Goal: Task Accomplishment & Management: Manage account settings

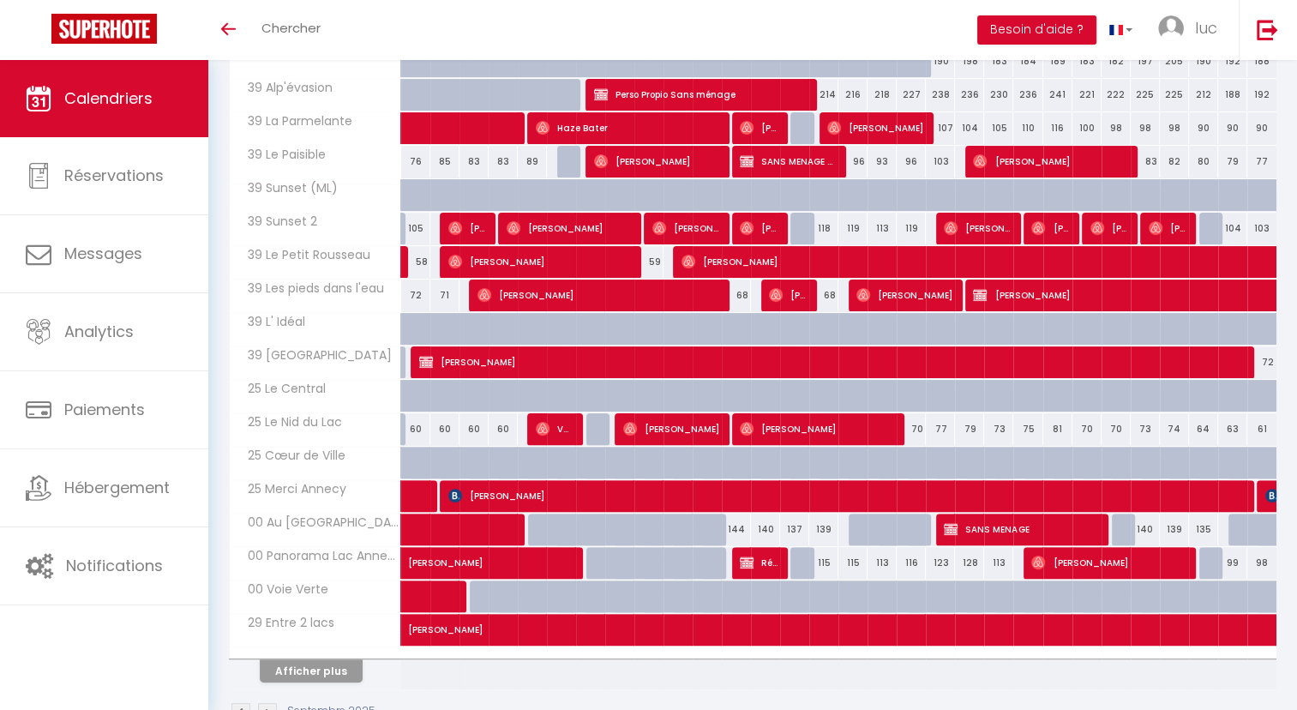
scroll to position [380, 0]
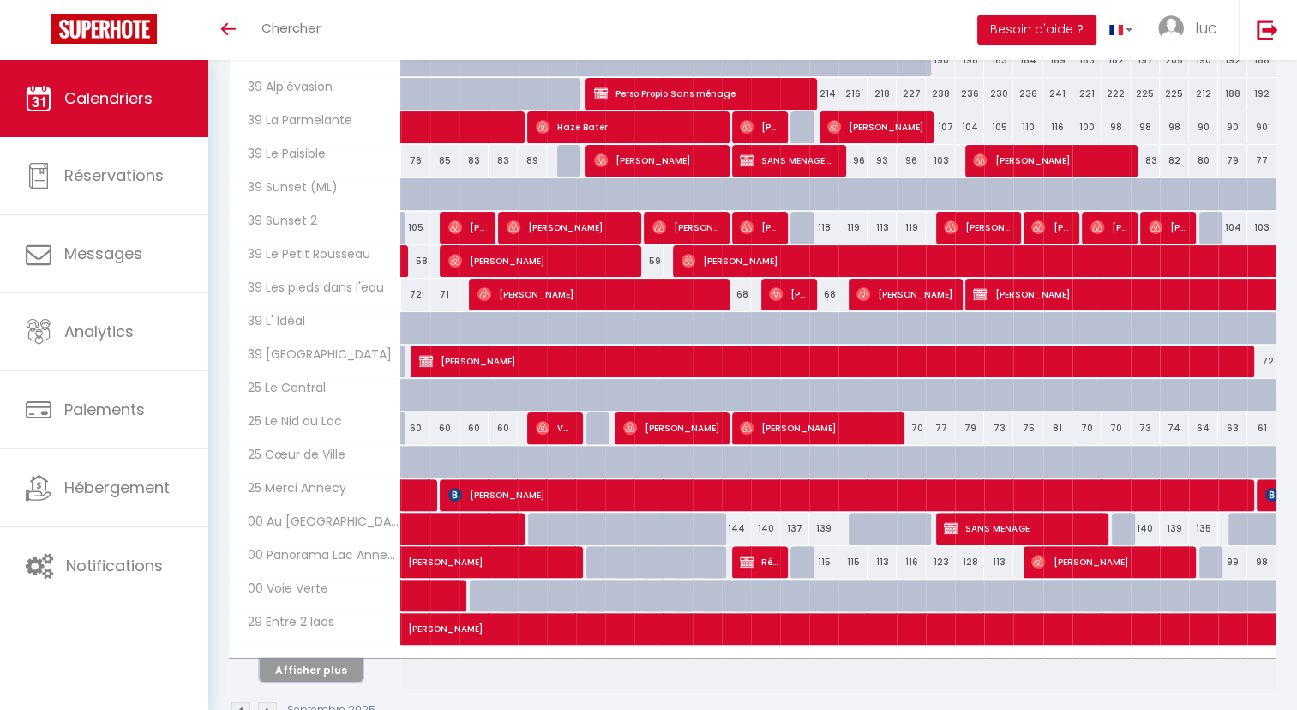
click at [308, 658] on button "Afficher plus" at bounding box center [311, 669] width 103 height 23
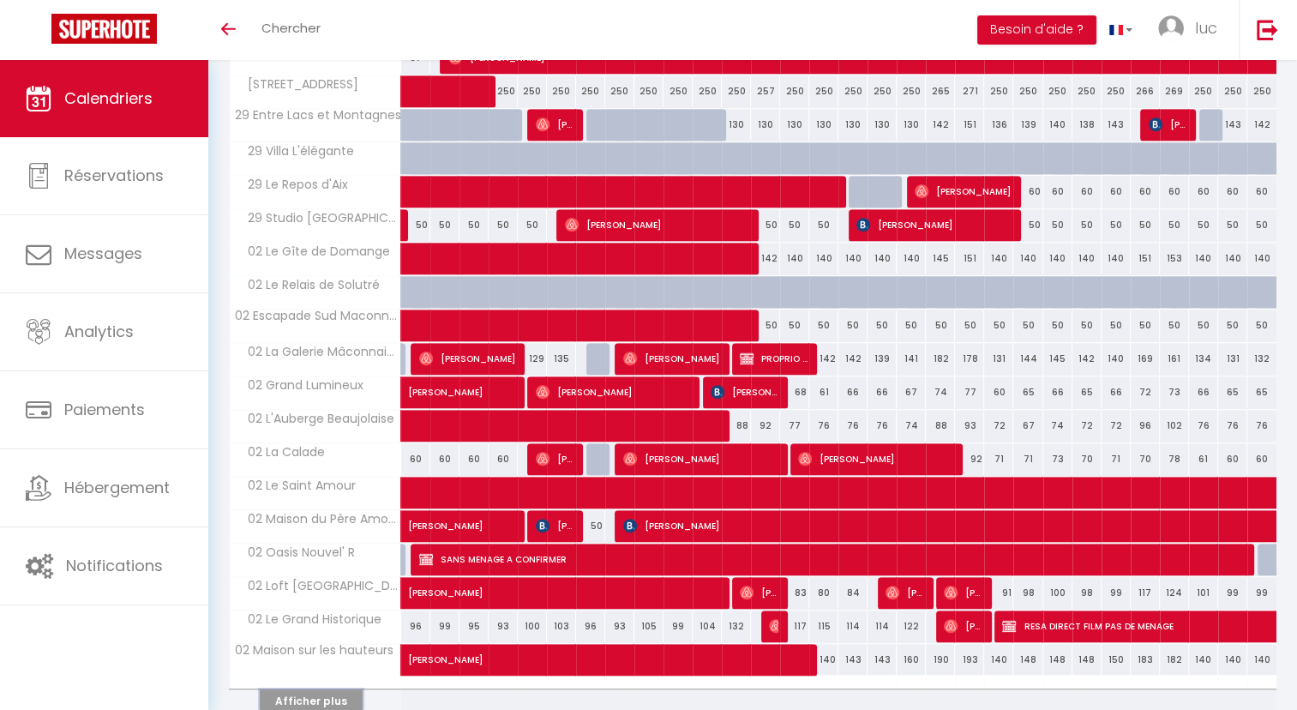
scroll to position [1090, 0]
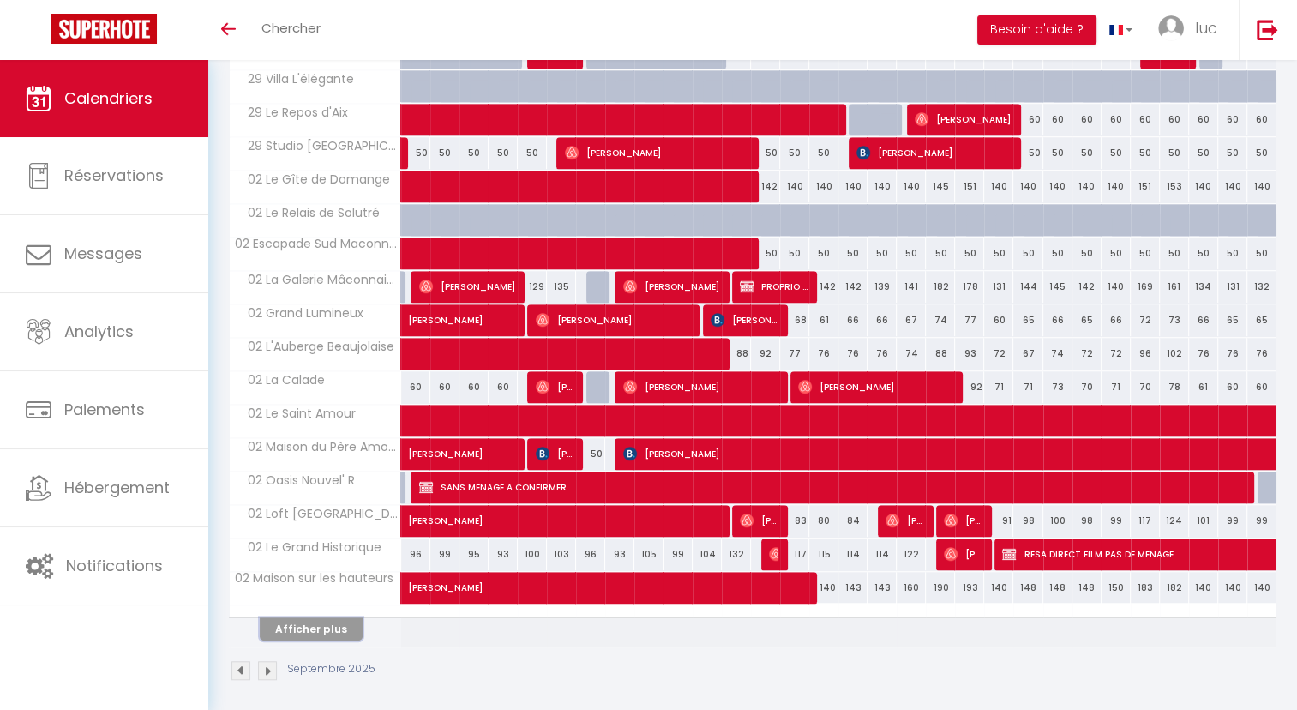
click at [323, 617] on button "Afficher plus" at bounding box center [311, 628] width 103 height 23
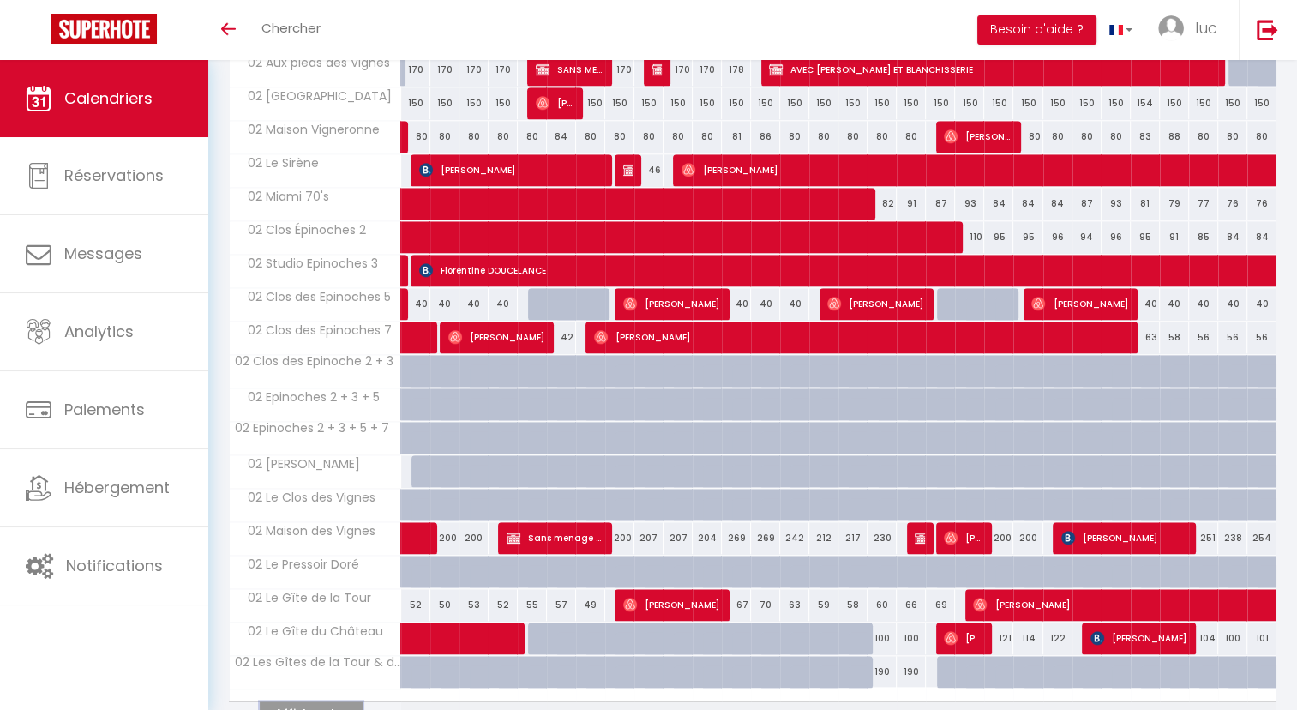
scroll to position [1686, 0]
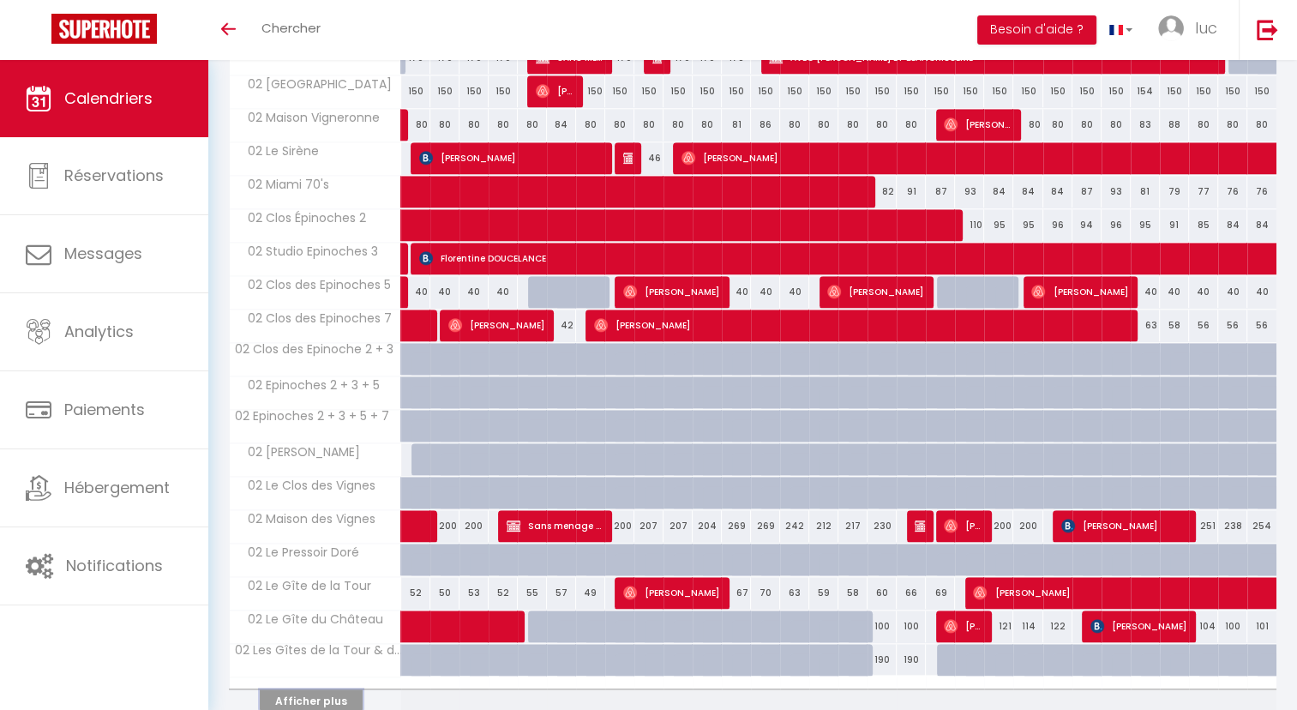
click at [315, 689] on button "Afficher plus" at bounding box center [311, 700] width 103 height 23
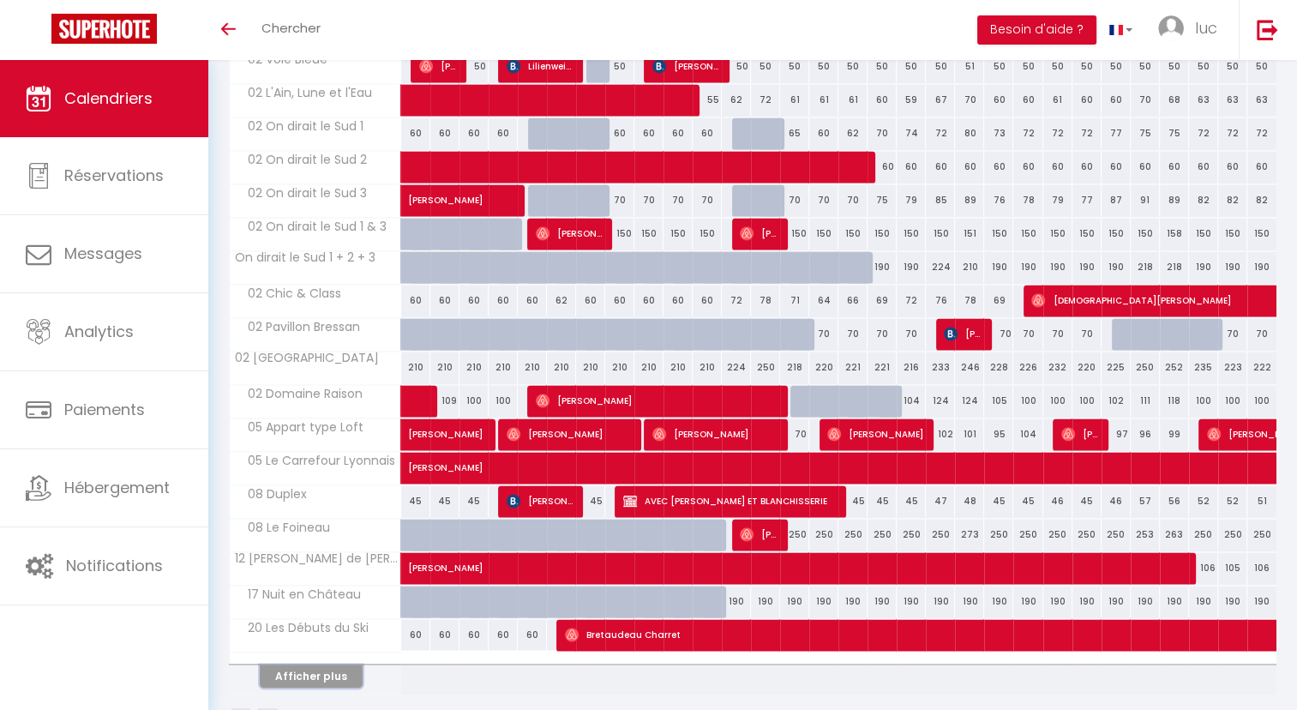
scroll to position [2420, 0]
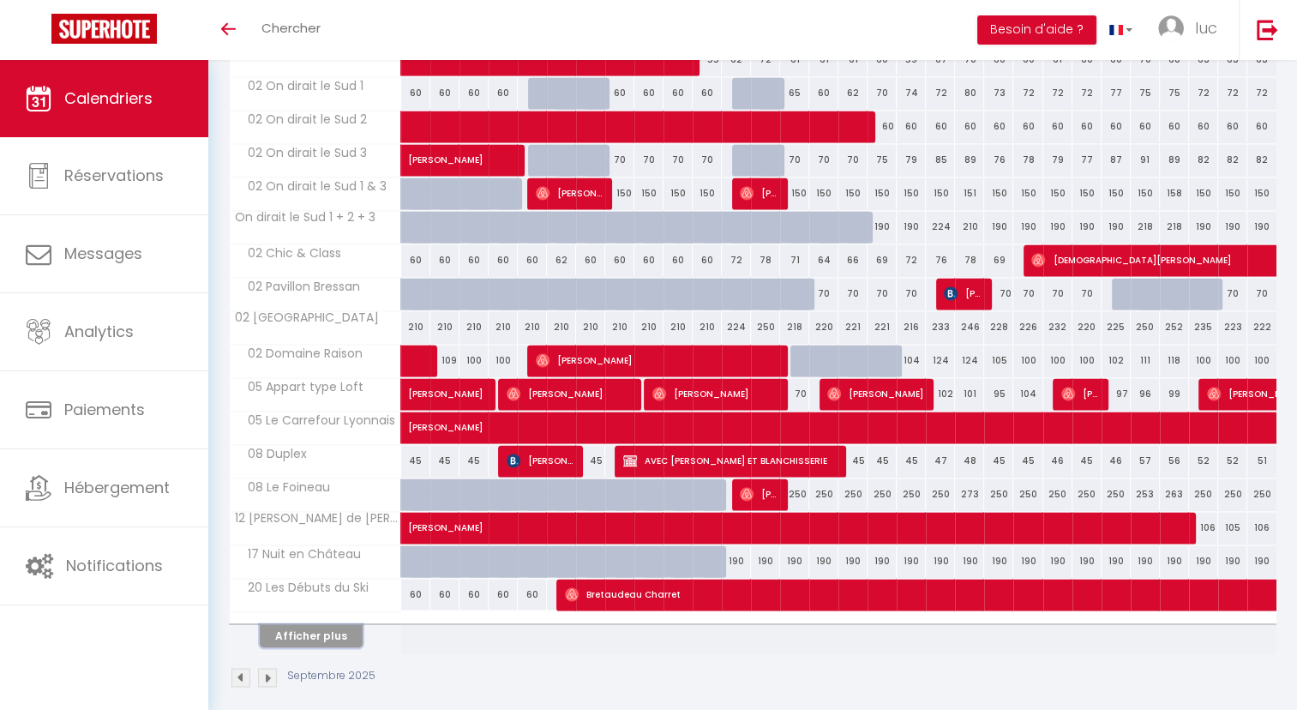
click at [333, 624] on button "Afficher plus" at bounding box center [311, 635] width 103 height 23
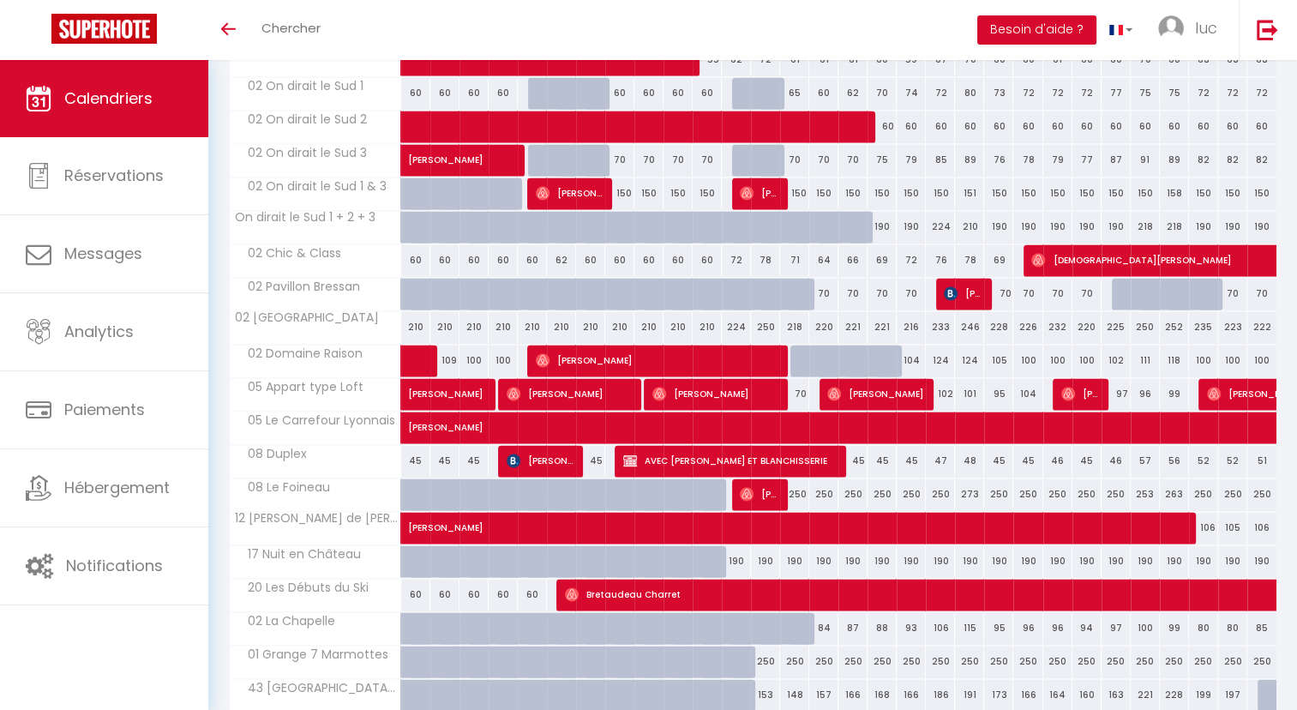
scroll to position [2545, 0]
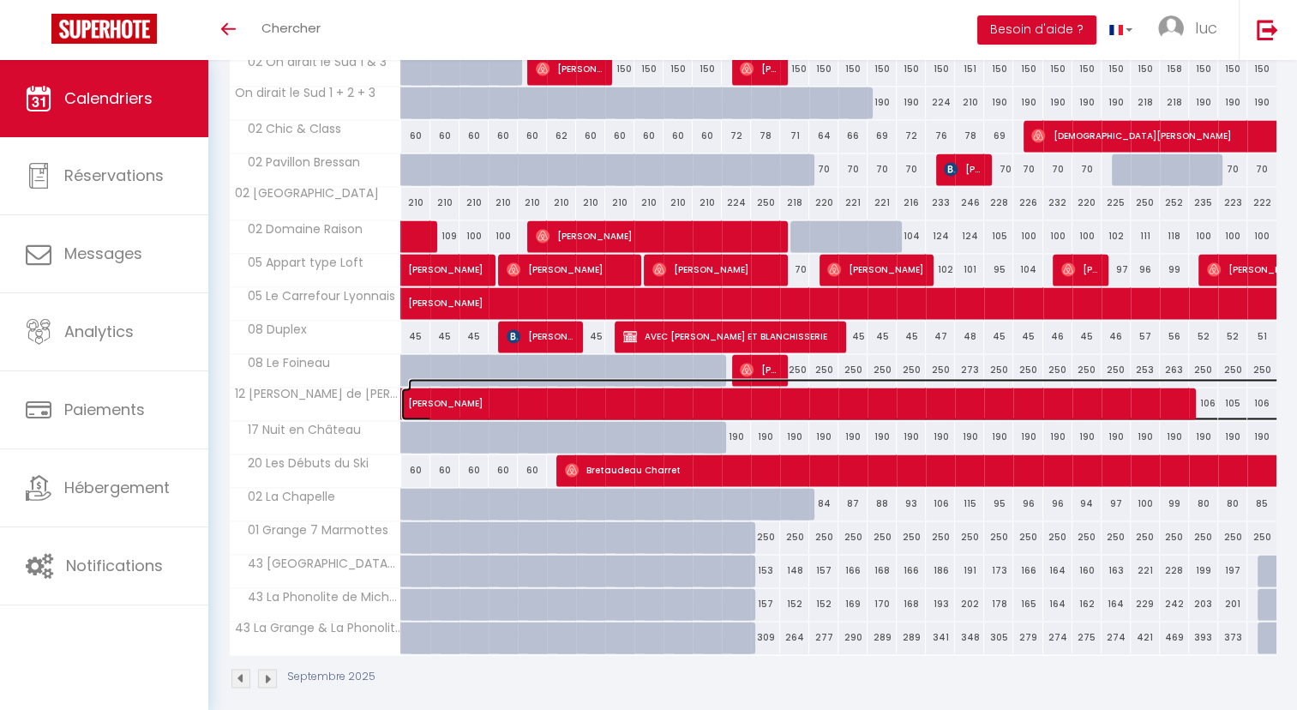
click at [550, 388] on span "[PERSON_NAME]" at bounding box center [940, 394] width 1065 height 33
select select "OK"
select select "0"
select select "1"
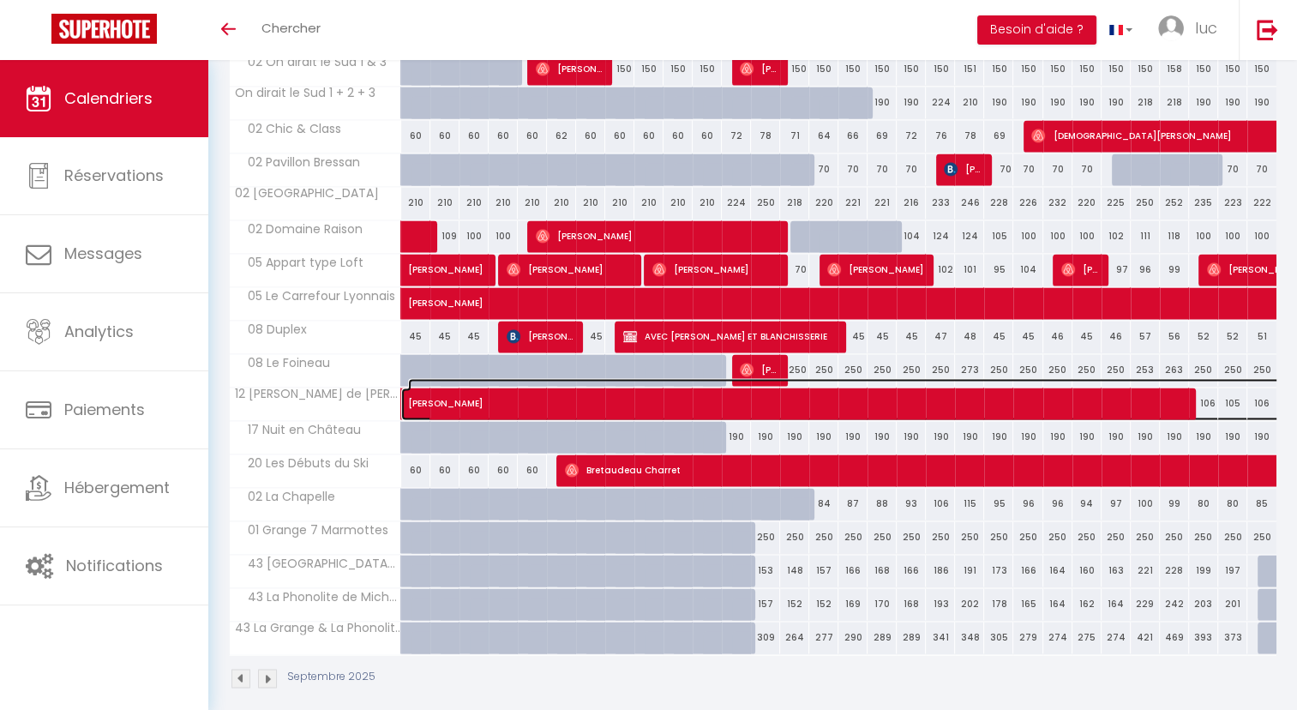
select select "1"
select select
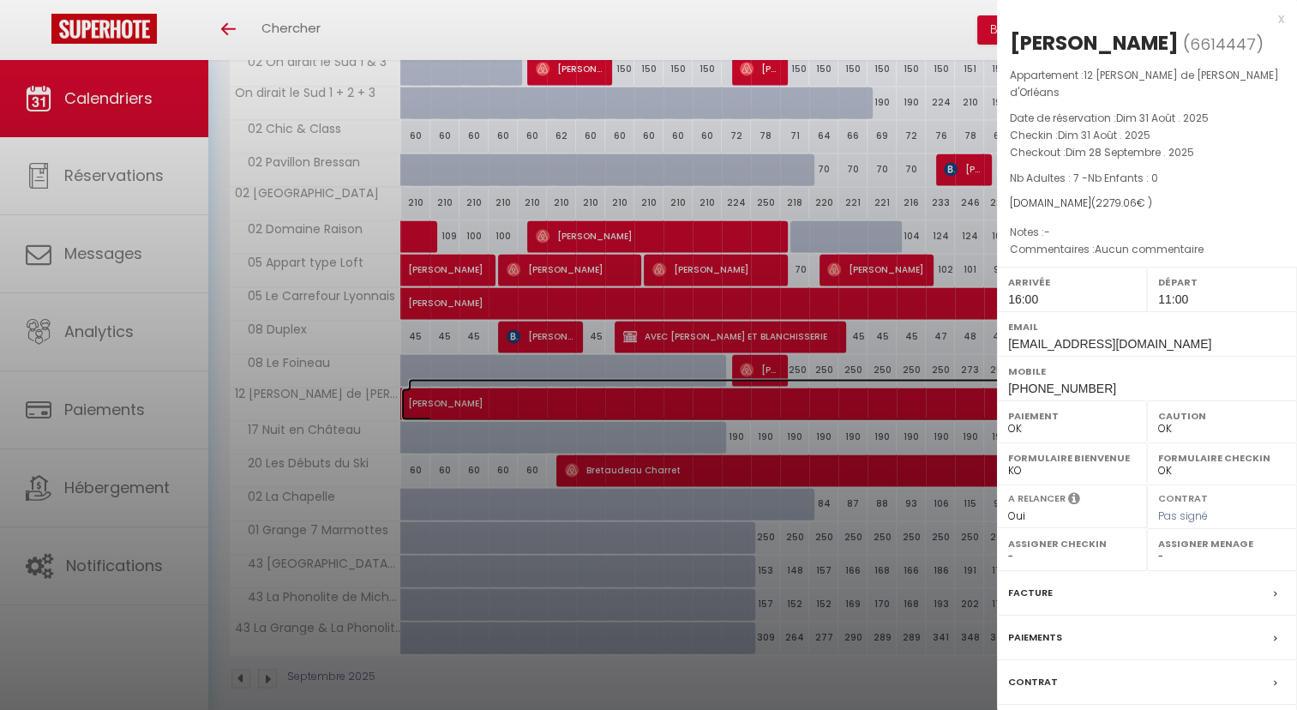
select select "6471"
click at [538, 303] on div at bounding box center [648, 355] width 1297 height 710
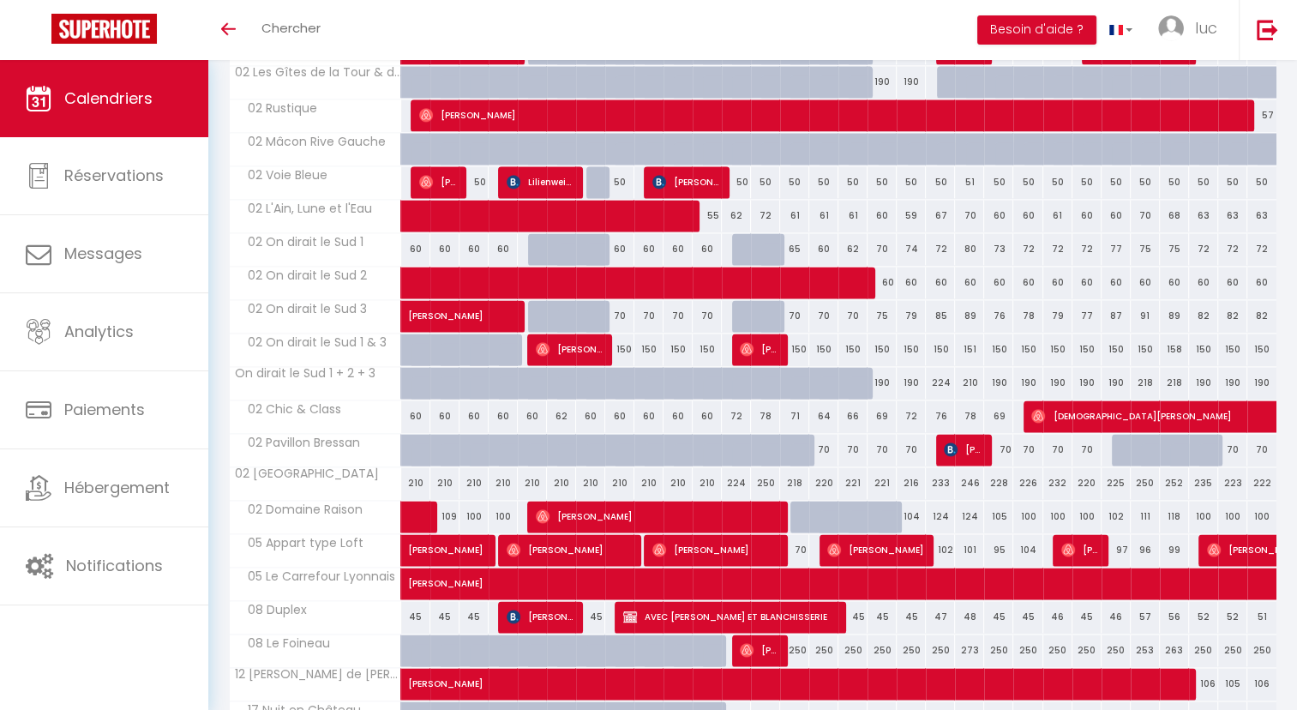
scroll to position [2260, 0]
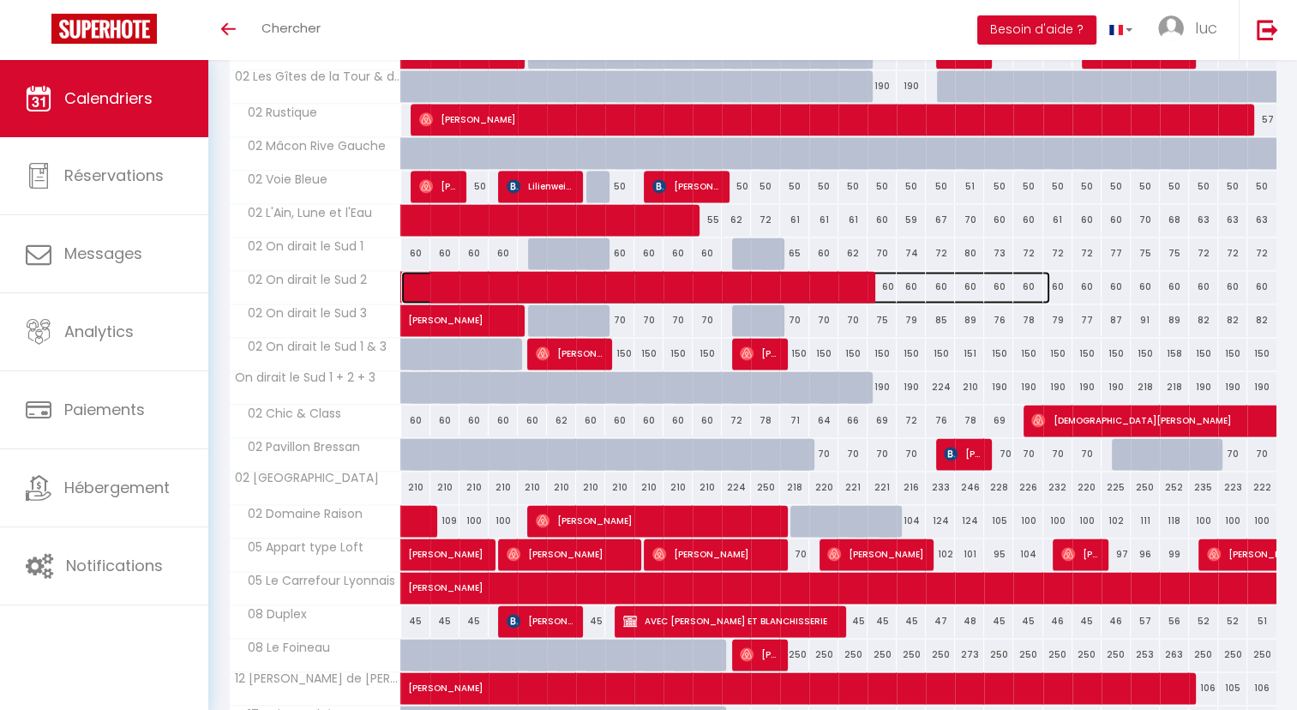
click at [477, 273] on span at bounding box center [734, 287] width 631 height 33
select select
